Goal: Task Accomplishment & Management: Manage account settings

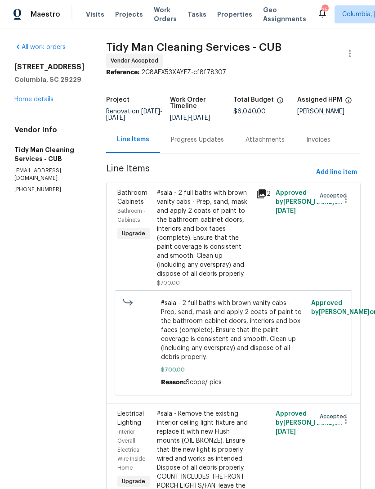
click at [189, 146] on div "Progress Updates" at bounding box center [197, 139] width 75 height 27
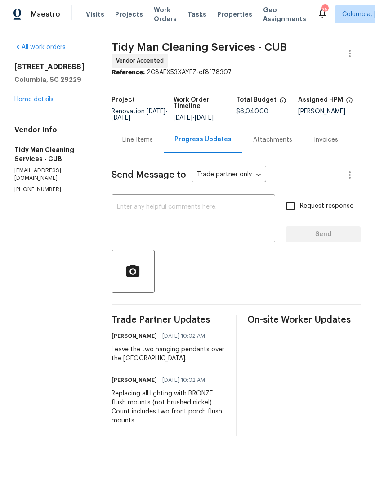
click at [197, 220] on textarea at bounding box center [193, 219] width 153 height 31
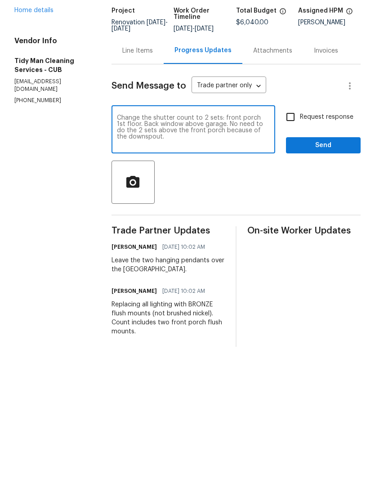
type textarea "Change the shutter count to 2 sets: front porch 1st floor. Back window above ga…"
click at [294, 197] on input "Request response" at bounding box center [290, 206] width 19 height 19
checkbox input "true"
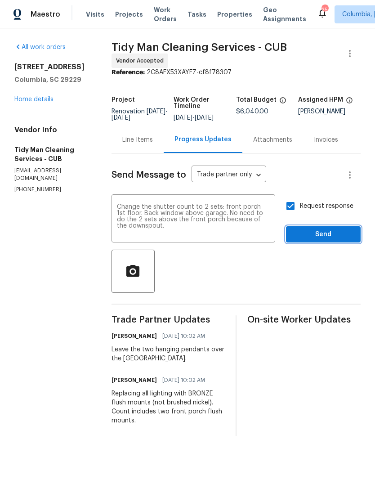
click at [318, 240] on span "Send" at bounding box center [323, 234] width 60 height 11
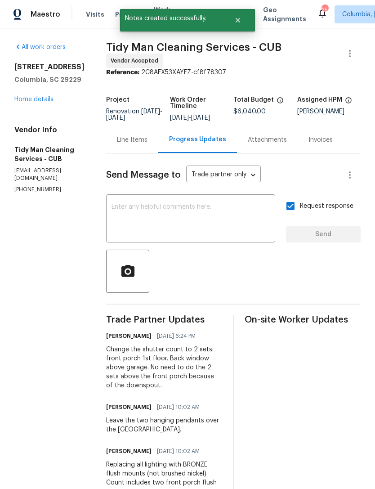
click at [126, 137] on div "Line Items" at bounding box center [132, 139] width 31 height 9
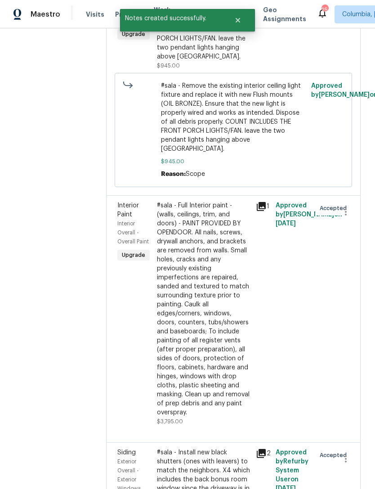
scroll to position [447, 0]
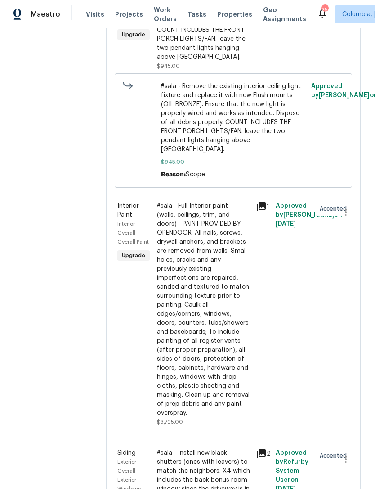
click at [197, 449] on div "#sala - Install new black shutters (ones with leavers) to match the neighbors. …" at bounding box center [204, 476] width 94 height 54
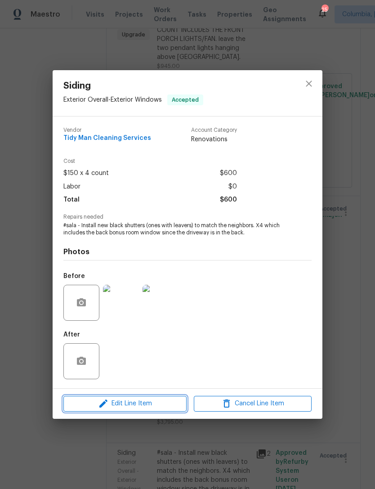
click at [147, 405] on span "Edit Line Item" at bounding box center [125, 403] width 118 height 11
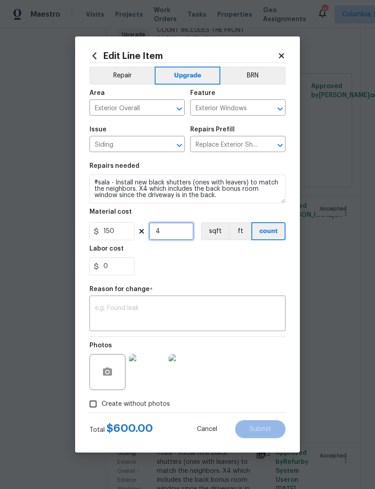
click at [170, 233] on input "4" at bounding box center [171, 231] width 45 height 18
type input "2"
click at [189, 267] on div "0" at bounding box center [188, 266] width 196 height 18
click at [175, 308] on textarea at bounding box center [187, 314] width 185 height 19
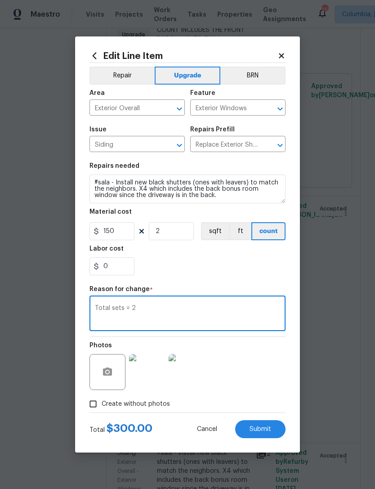
type textarea "Total sets = 2"
click at [201, 261] on div "0" at bounding box center [188, 266] width 196 height 18
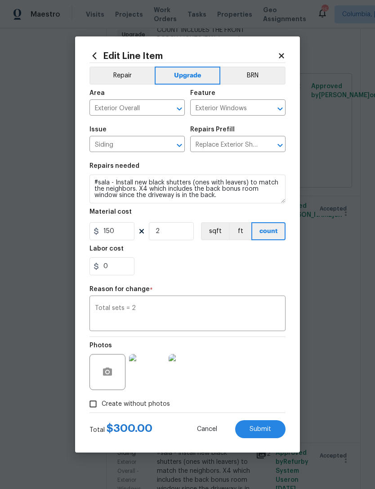
click at [261, 430] on span "Submit" at bounding box center [261, 429] width 22 height 7
type input "4"
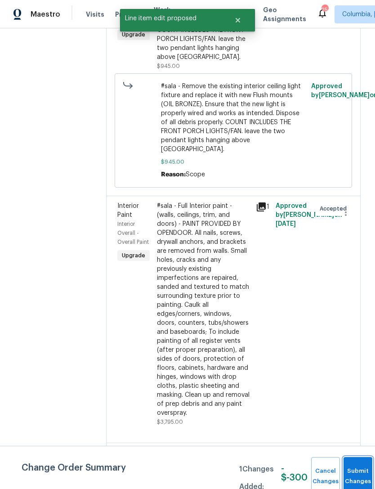
click at [362, 470] on button "Submit Changes" at bounding box center [358, 476] width 29 height 39
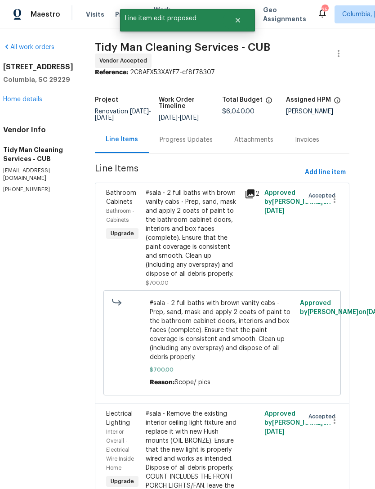
scroll to position [0, 11]
click at [15, 103] on link "Home details" at bounding box center [22, 99] width 39 height 6
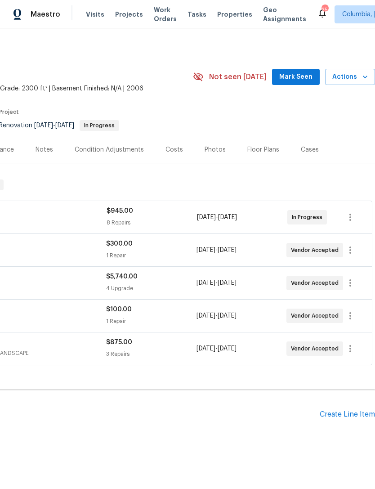
scroll to position [0, 133]
